Goal: Information Seeking & Learning: Learn about a topic

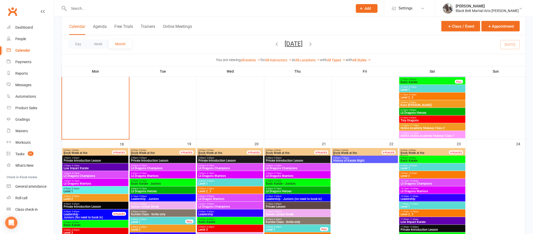
scroll to position [735, 0]
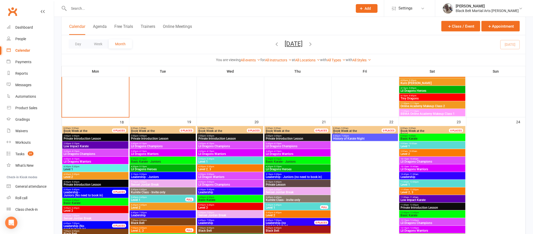
click at [313, 44] on icon "button" at bounding box center [311, 44] width 6 height 6
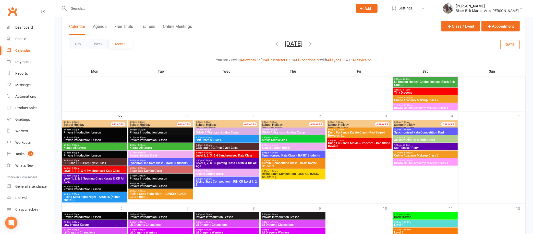
scroll to position [791, 0]
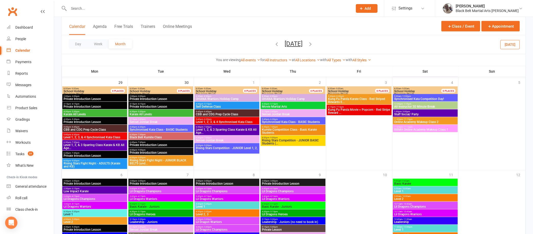
click at [249, 151] on span "Rising Stars Competition - JUNIOR Level 1, 2, 3" at bounding box center [226, 149] width 63 height 6
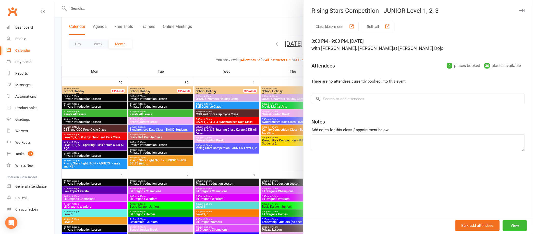
click at [519, 9] on icon "button" at bounding box center [521, 10] width 5 height 3
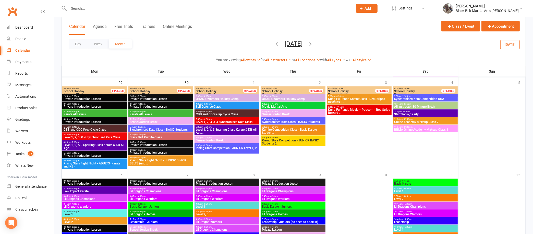
click at [163, 159] on span "Rising Stars Fight Night - JUNIOR BLACK BELTS (und..." at bounding box center [160, 161] width 63 height 6
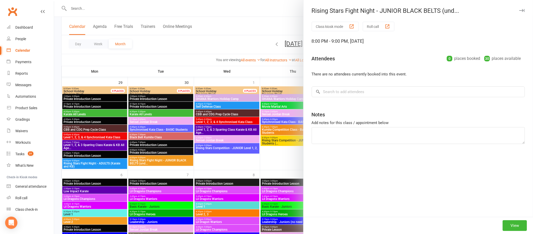
click at [163, 159] on div "Rising Stars Fight Night - JUNIOR BLACK BELTS (und... Class kiosk mode Roll cal…" at bounding box center [293, 117] width 479 height 234
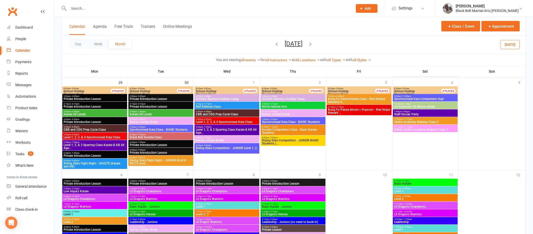
click at [175, 161] on span "Rising Stars Fight Night - JUNIOR BLACK BELTS (und..." at bounding box center [160, 161] width 63 height 6
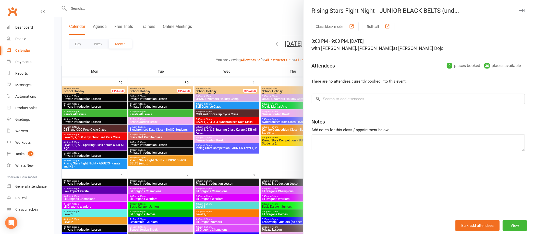
click at [519, 8] on button "button" at bounding box center [522, 10] width 6 height 6
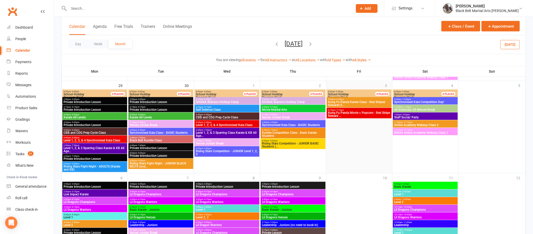
scroll to position [785, 0]
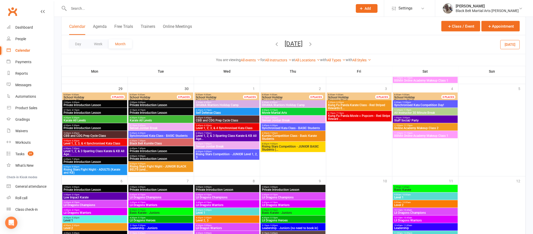
click at [352, 104] on span "Kung Fu Panda Karate Class - Red Striped Rewards E..." at bounding box center [359, 106] width 63 height 6
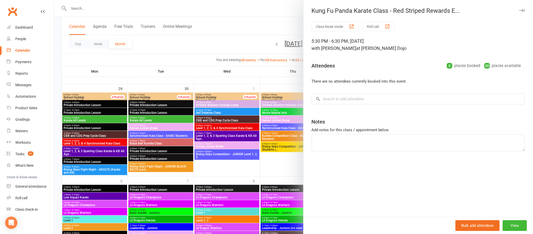
click at [519, 8] on button "button" at bounding box center [522, 10] width 6 height 6
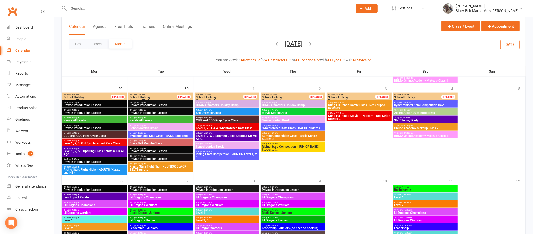
click at [357, 114] on span "Kung Fu Panda Movie + Popcorn - Red Stripe Reward ..." at bounding box center [359, 117] width 63 height 6
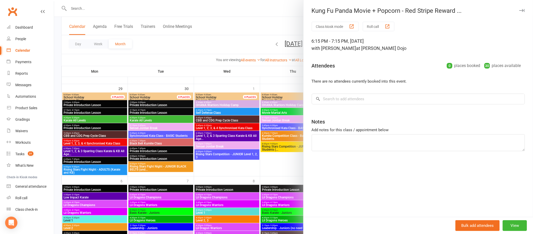
click at [519, 10] on icon "button" at bounding box center [521, 10] width 5 height 3
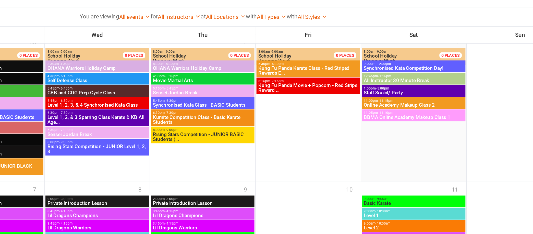
scroll to position [798, 0]
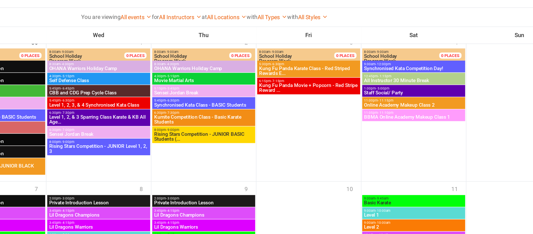
click at [418, 89] on span "9:00am - 12:00pm" at bounding box center [425, 89] width 63 height 2
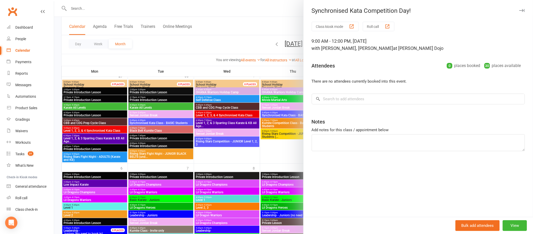
click at [519, 9] on icon "button" at bounding box center [521, 10] width 5 height 3
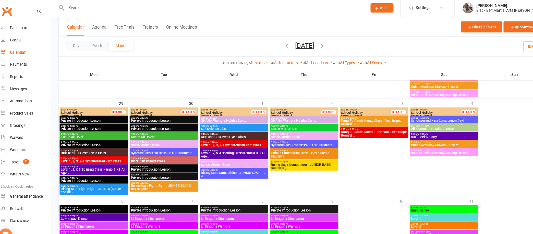
scroll to position [775, 0]
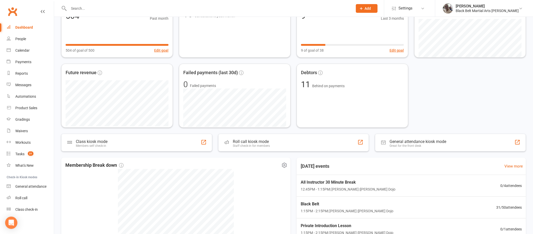
scroll to position [48, 0]
